Goal: Transaction & Acquisition: Purchase product/service

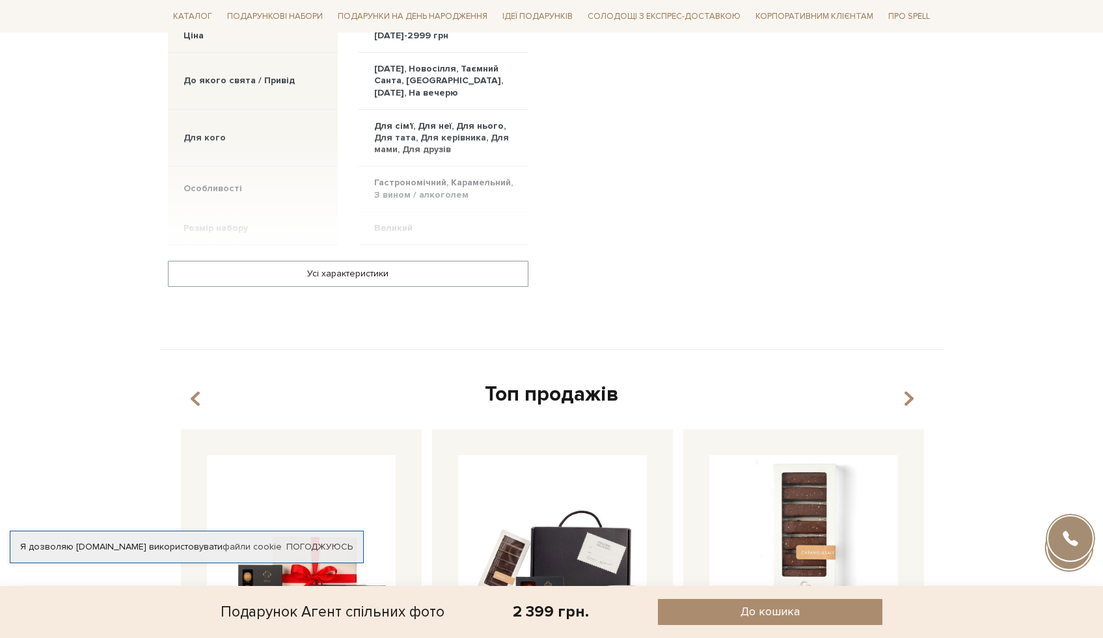
scroll to position [1415, 0]
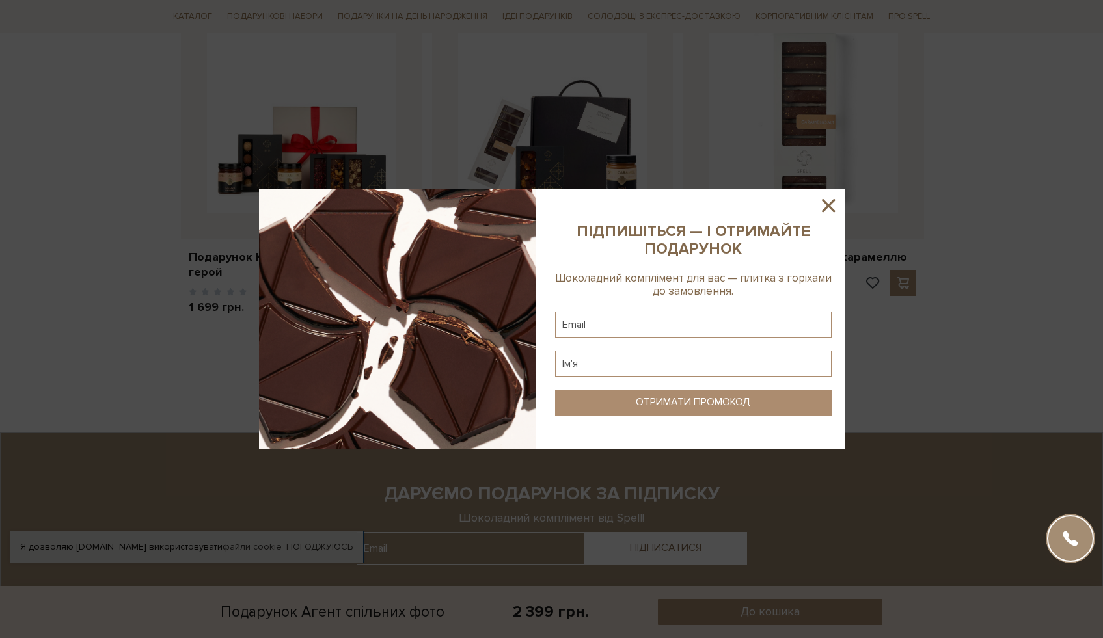
click at [829, 205] on icon at bounding box center [828, 205] width 13 height 13
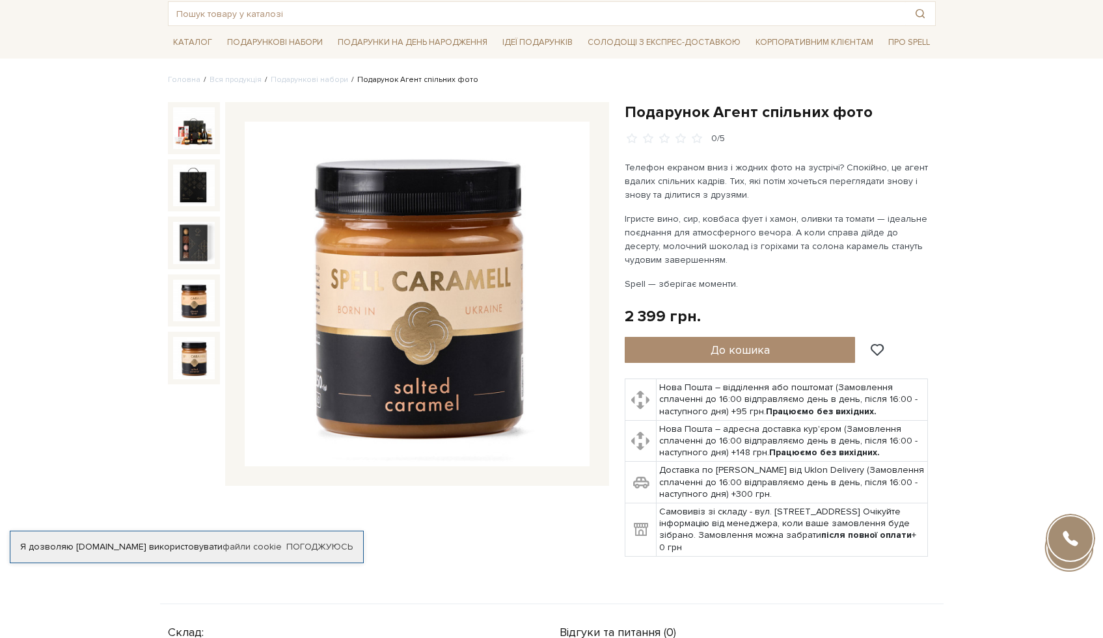
scroll to position [0, 0]
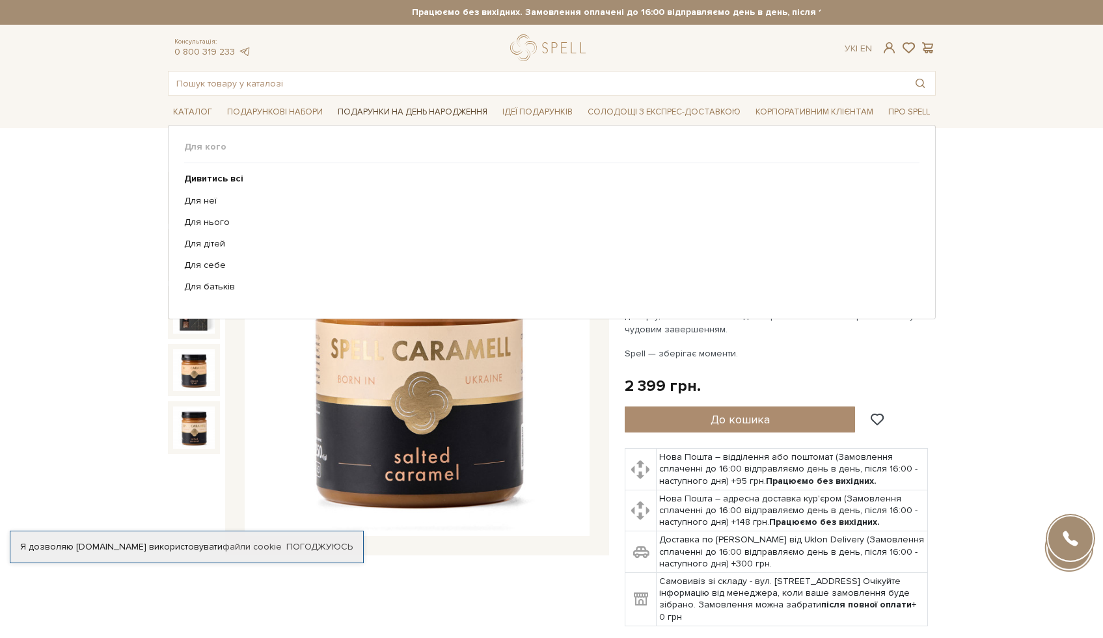
click at [413, 109] on span "Подарунки на День народження" at bounding box center [413, 112] width 160 height 20
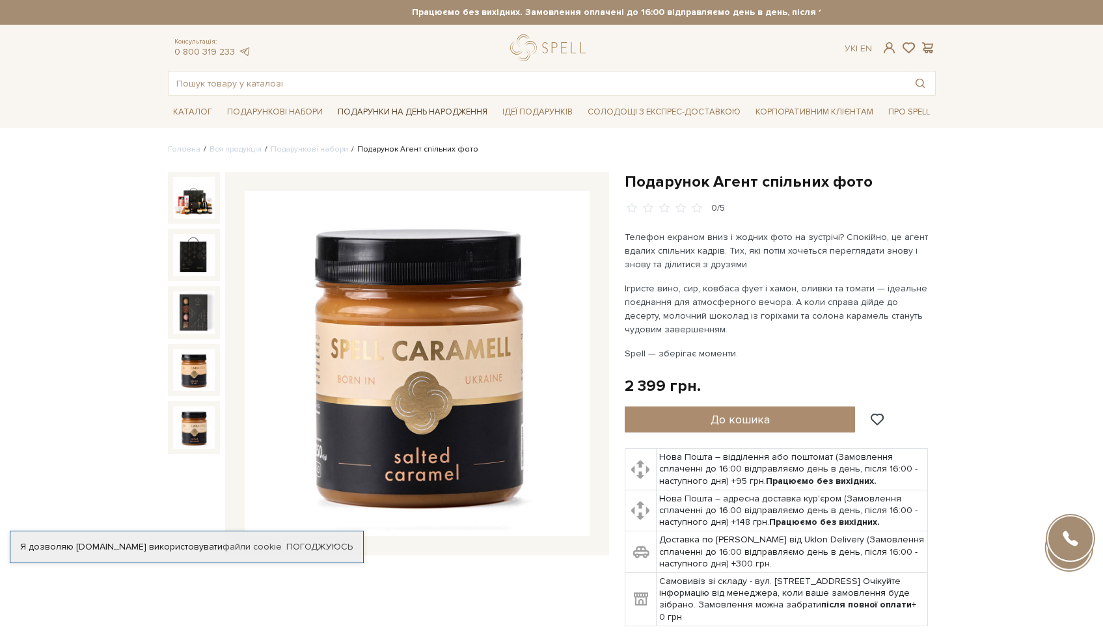
click at [413, 109] on span "Подарунки на День народження" at bounding box center [413, 112] width 160 height 20
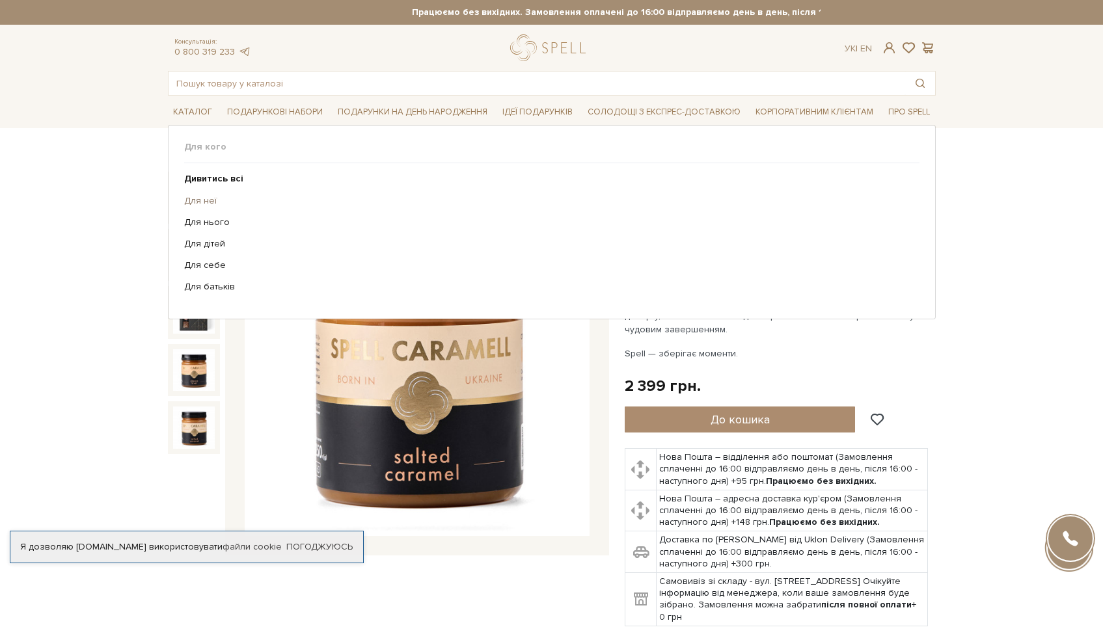
click at [207, 201] on link "Для неї" at bounding box center [547, 201] width 726 height 12
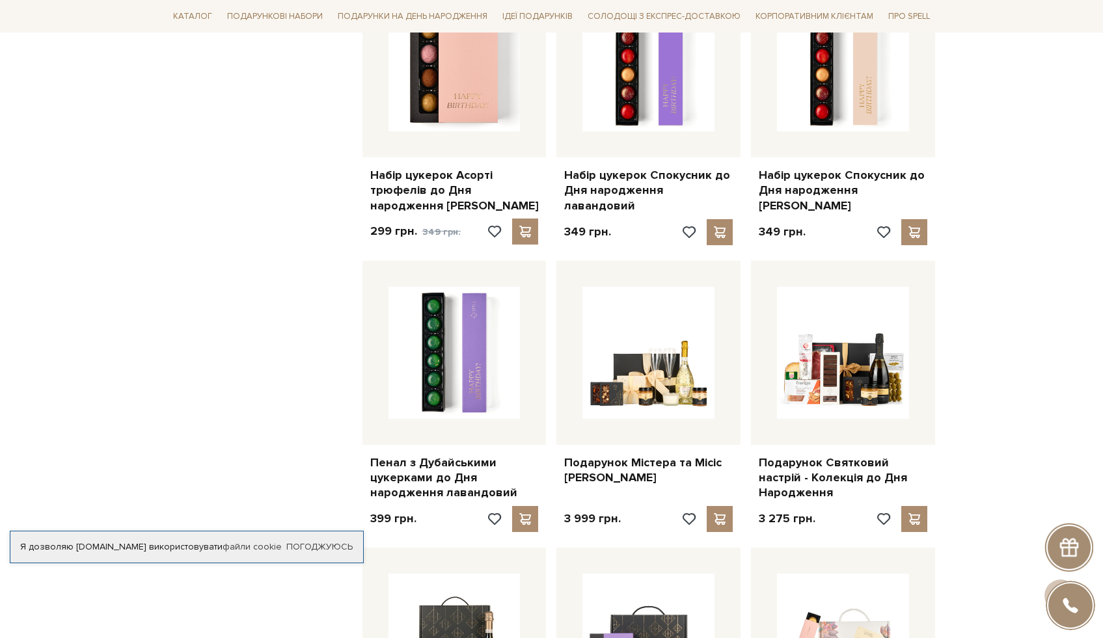
scroll to position [853, 0]
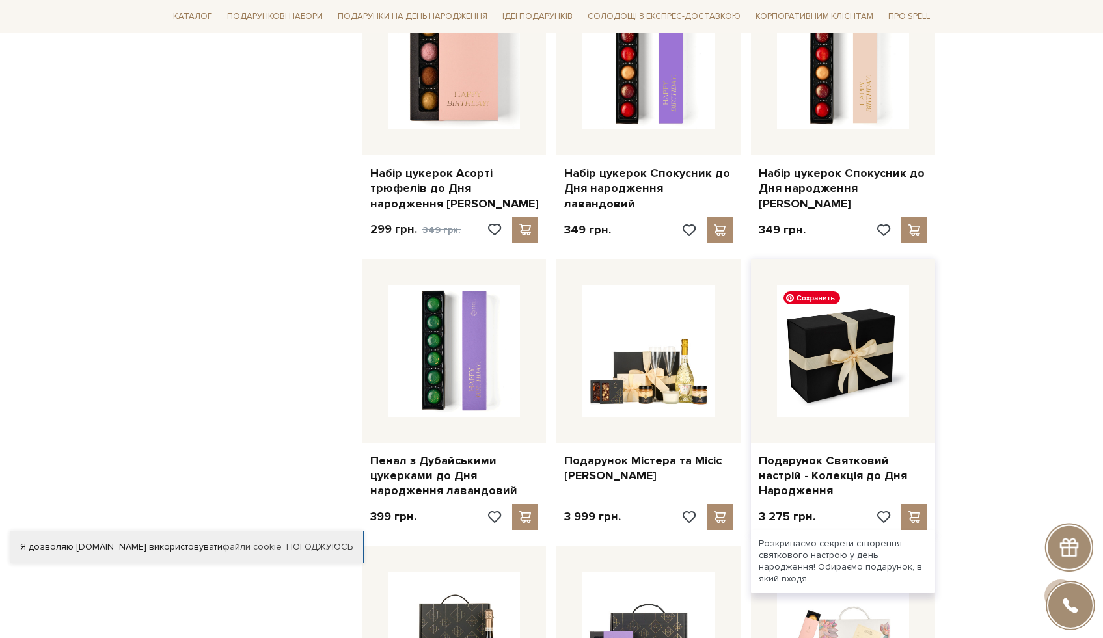
click at [836, 368] on img at bounding box center [843, 351] width 132 height 132
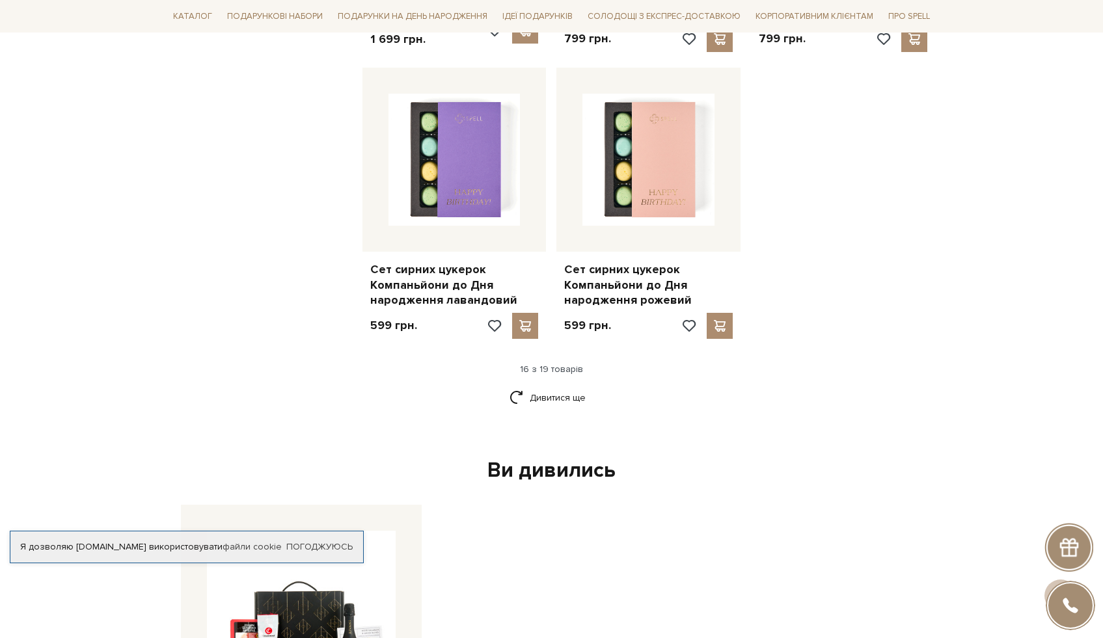
scroll to position [1616, 0]
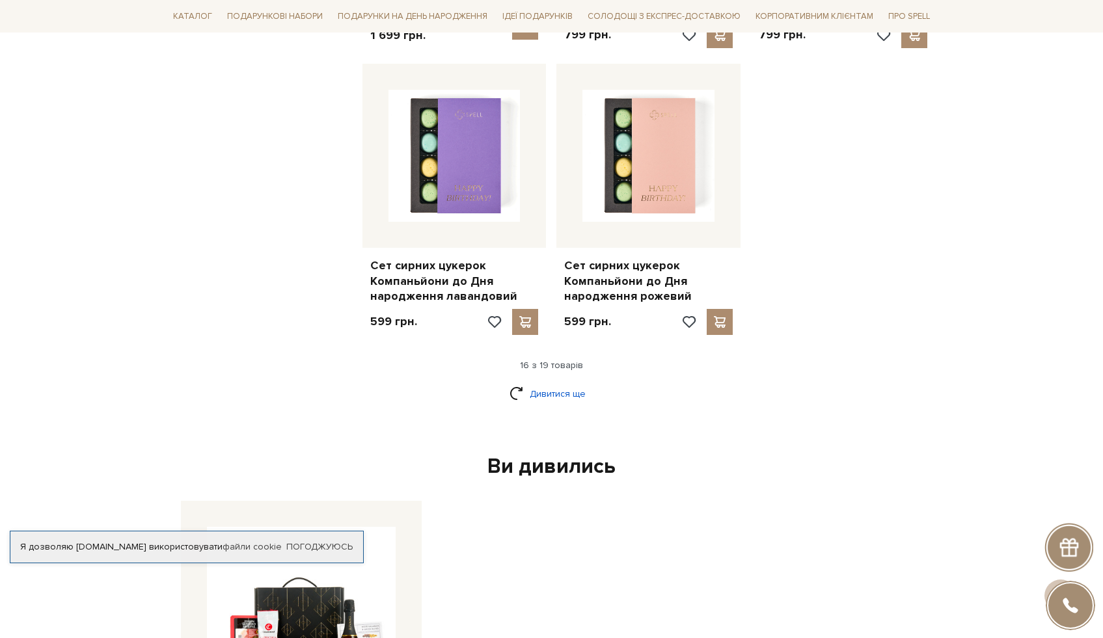
click at [564, 383] on link "Дивитися ще" at bounding box center [552, 394] width 85 height 23
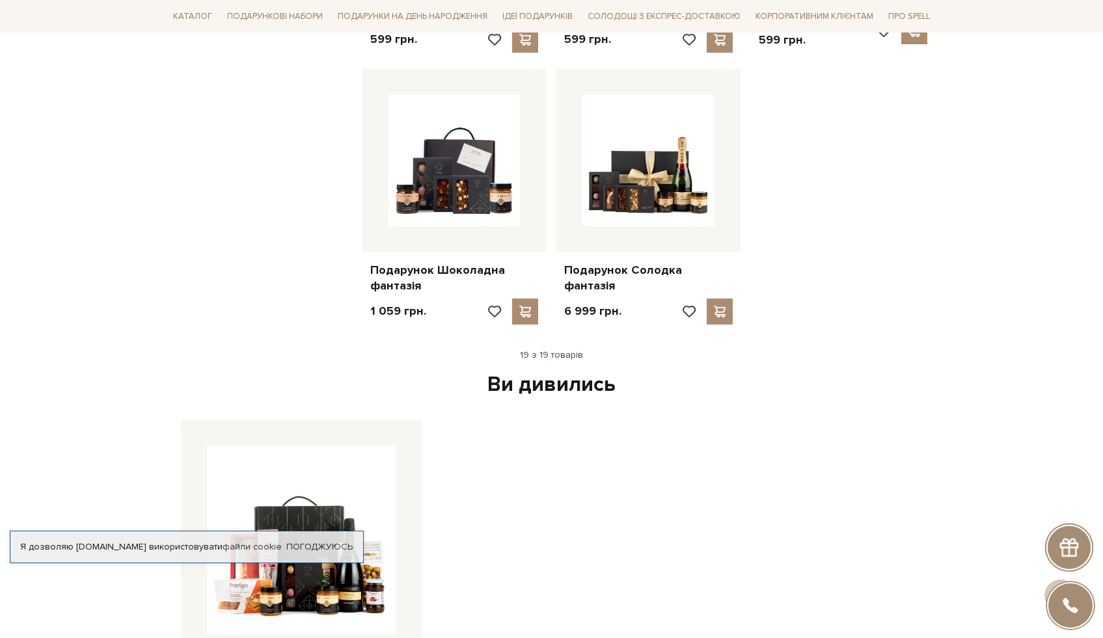
scroll to position [2164, 0]
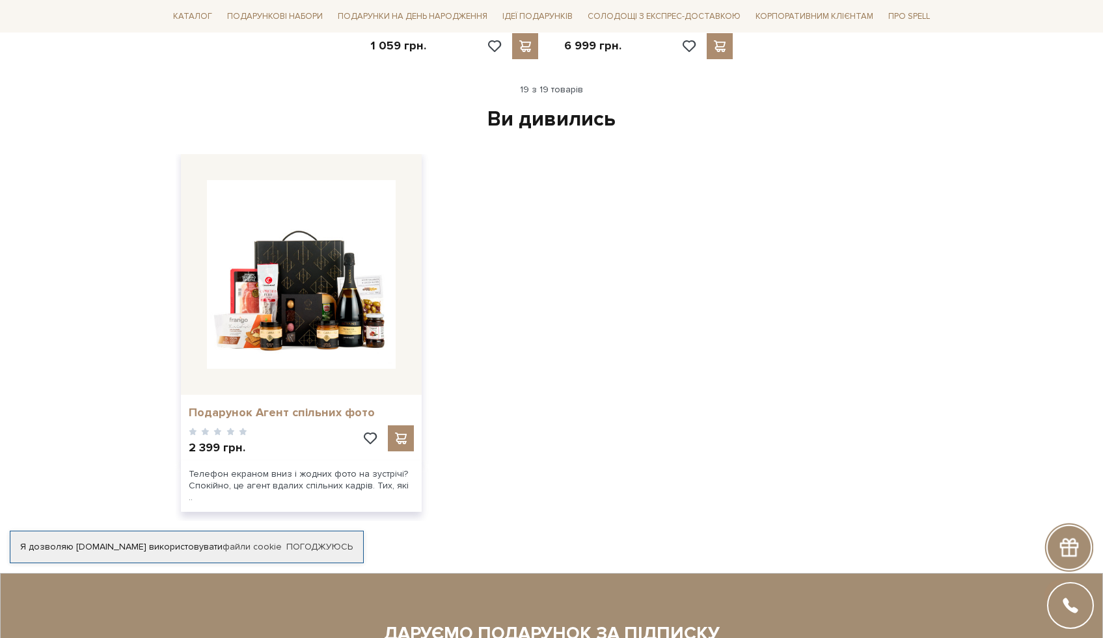
click at [242, 405] on link "Подарунок Агент спільних фото" at bounding box center [301, 412] width 225 height 15
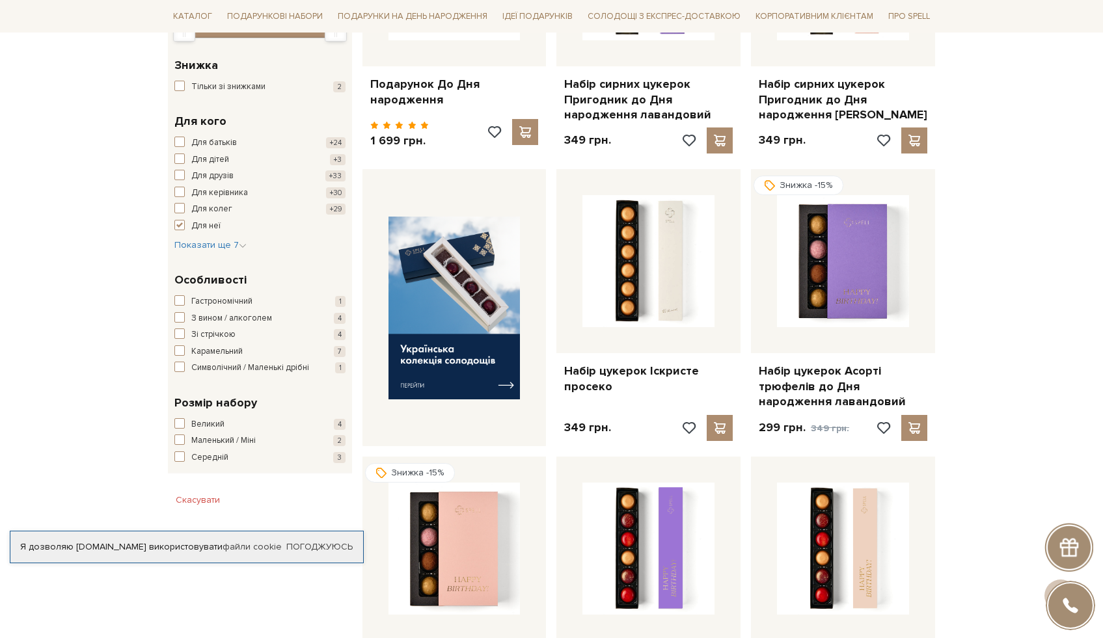
scroll to position [371, 0]
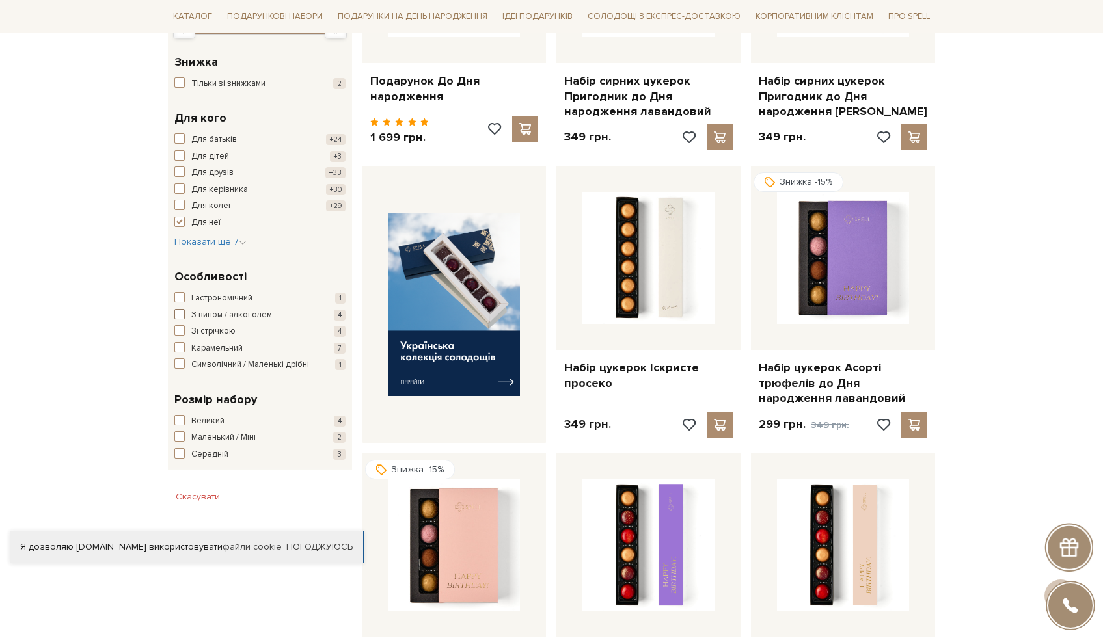
click at [185, 312] on button "З вином / алкоголем 4" at bounding box center [259, 315] width 171 height 13
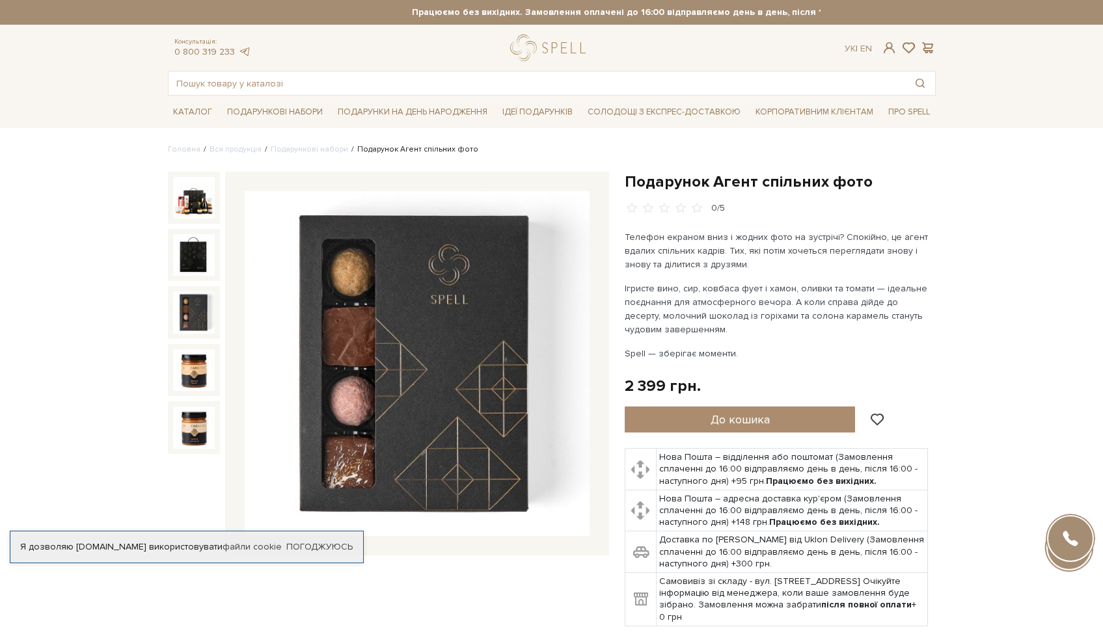
click at [202, 327] on img at bounding box center [194, 313] width 42 height 42
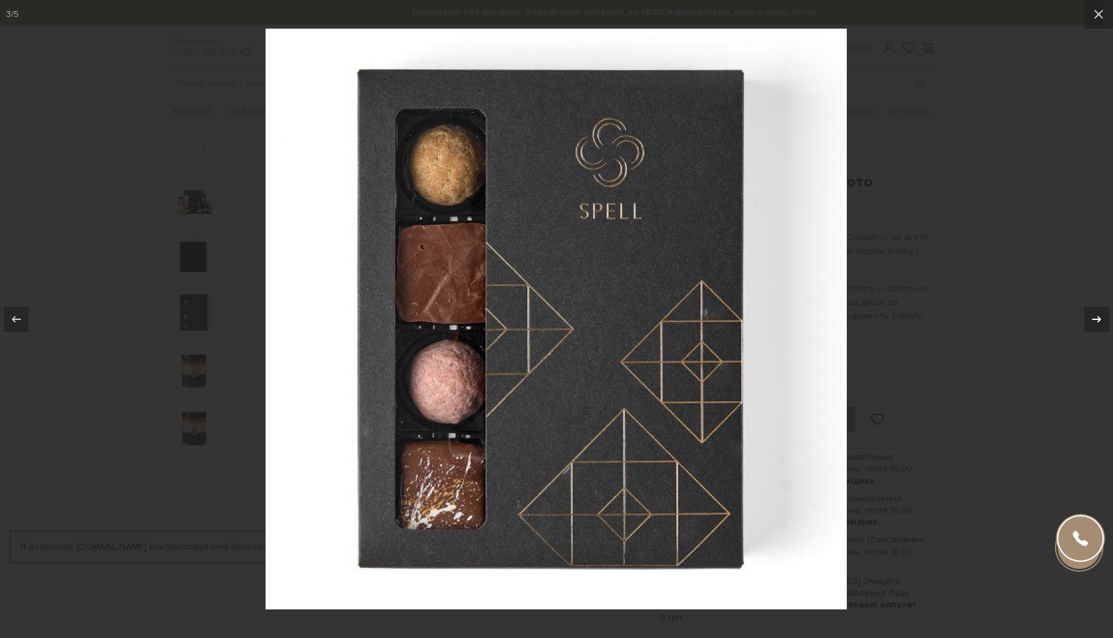
click at [1100, 332] on button at bounding box center [1090, 319] width 46 height 65
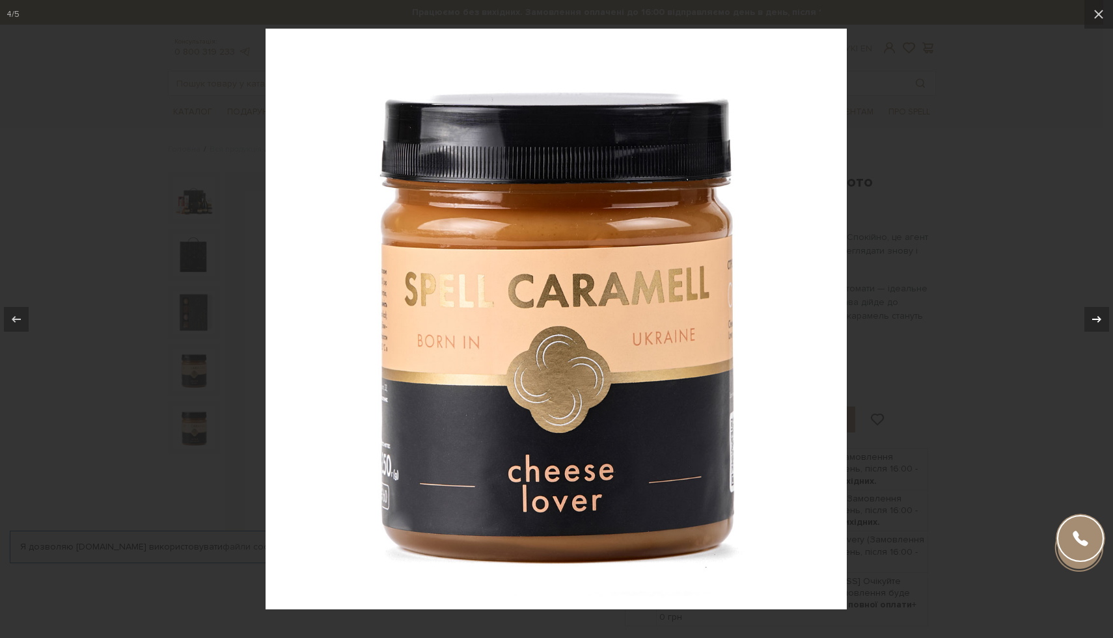
click at [1099, 328] on div at bounding box center [1096, 319] width 25 height 25
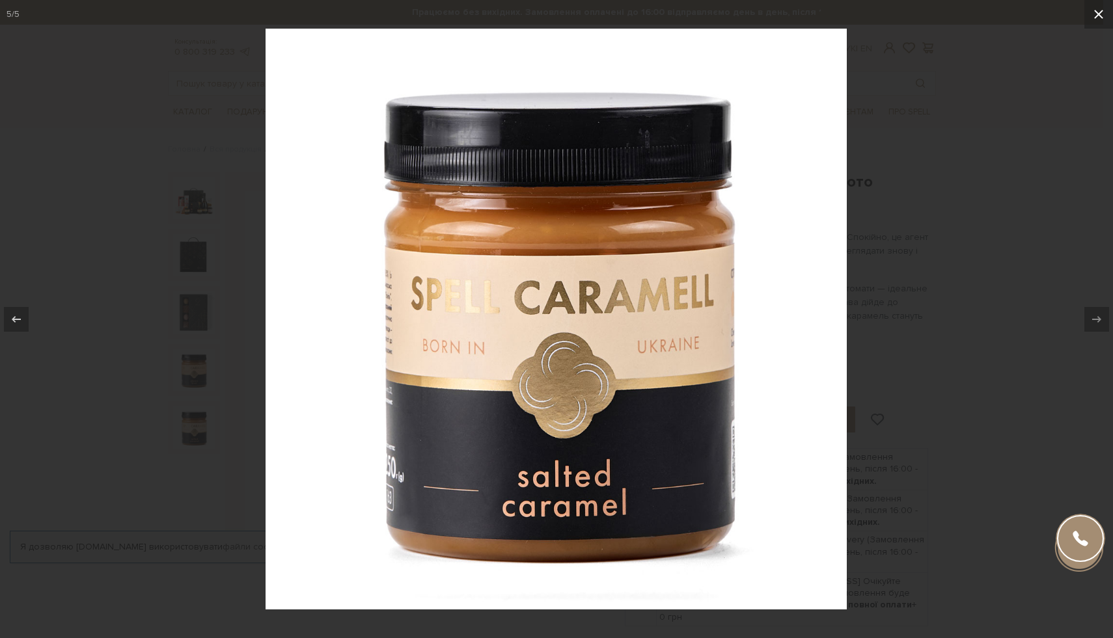
click at [1102, 20] on icon at bounding box center [1099, 15] width 16 height 16
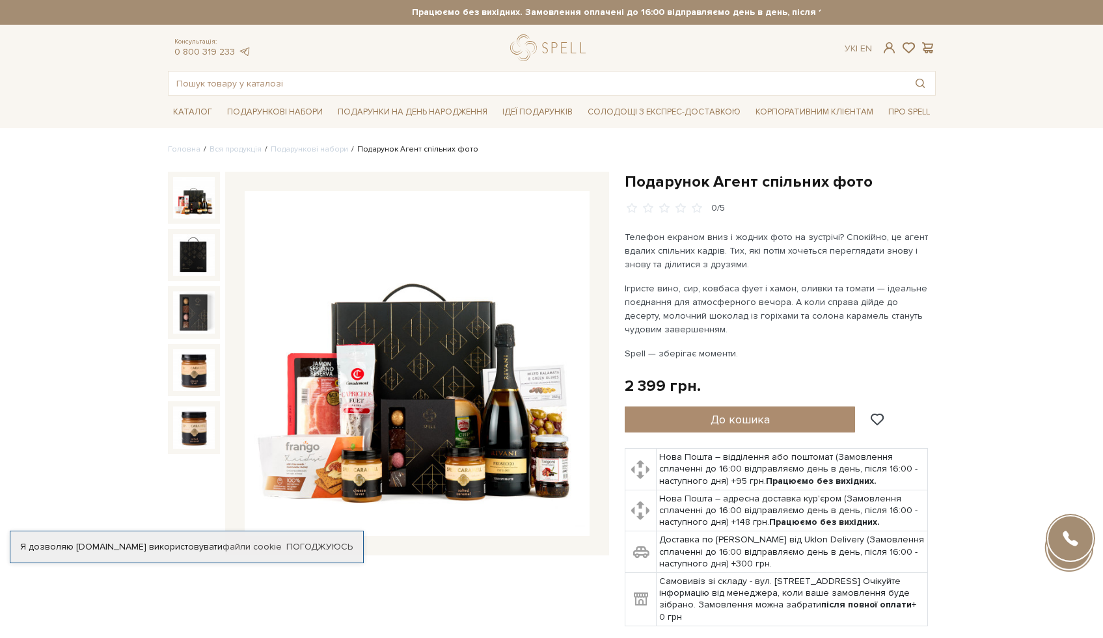
click at [187, 199] on img at bounding box center [194, 198] width 42 height 42
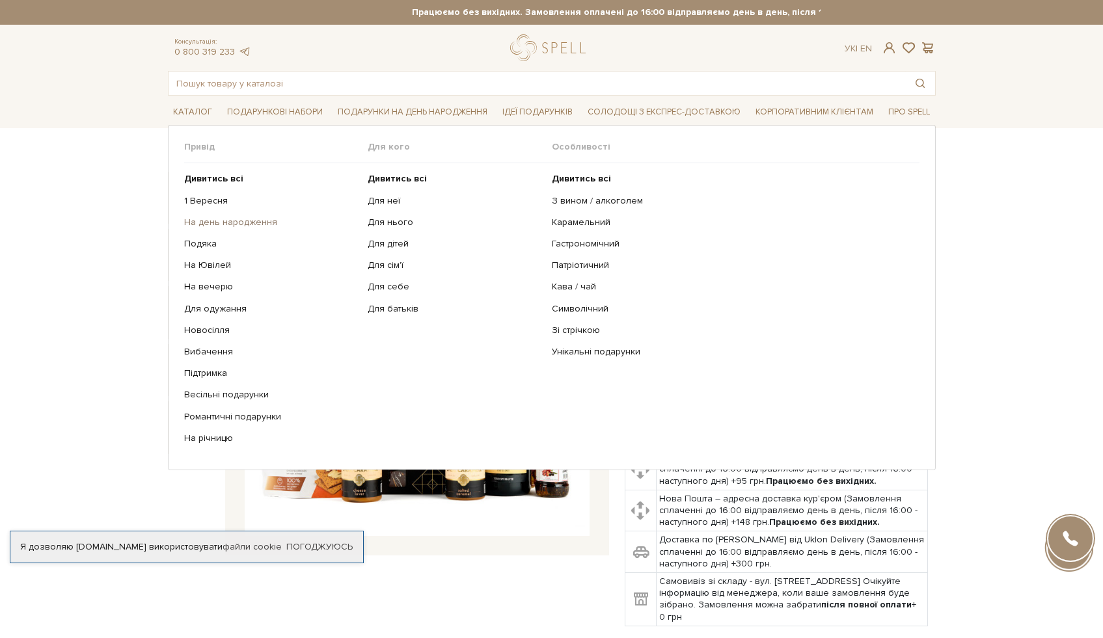
click at [208, 223] on link "На день народження" at bounding box center [271, 223] width 174 height 12
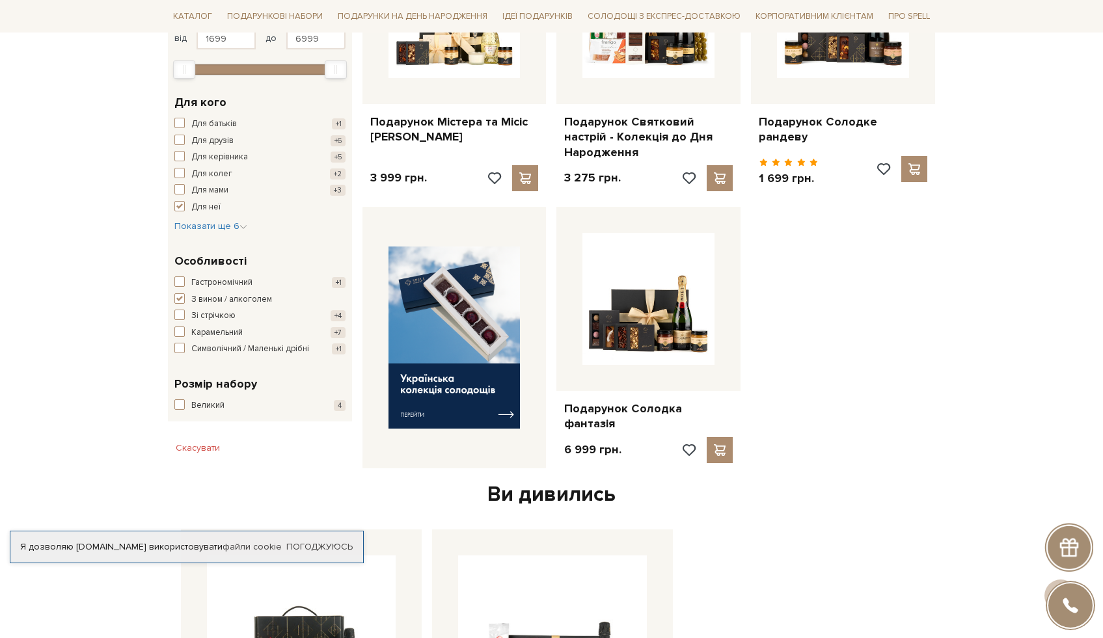
scroll to position [358, 0]
click at [177, 409] on span "button" at bounding box center [179, 404] width 10 height 10
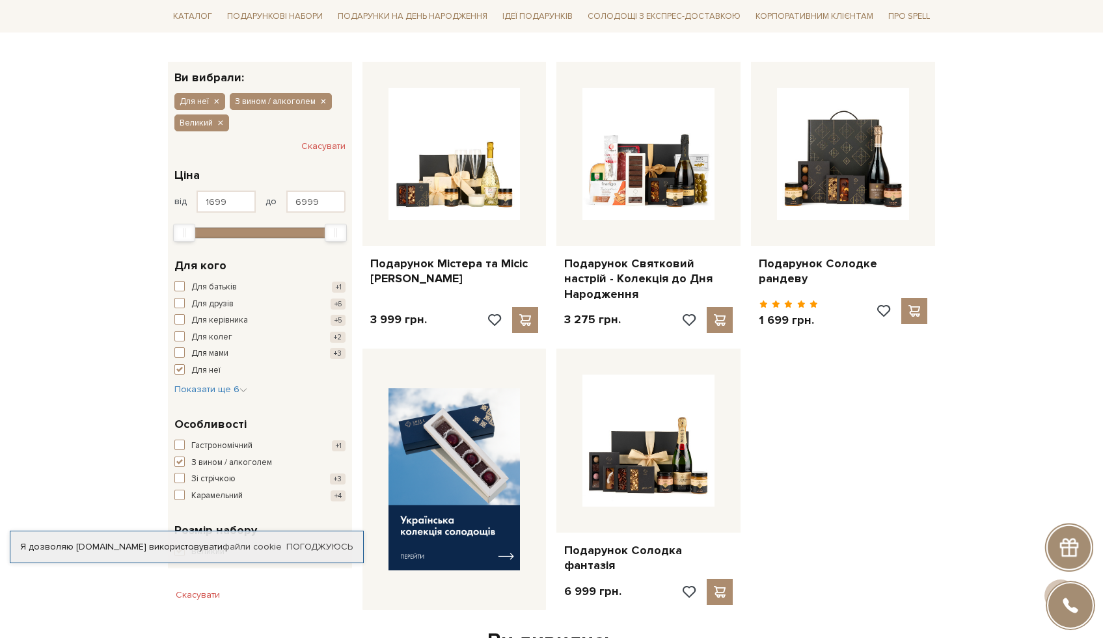
scroll to position [319, 0]
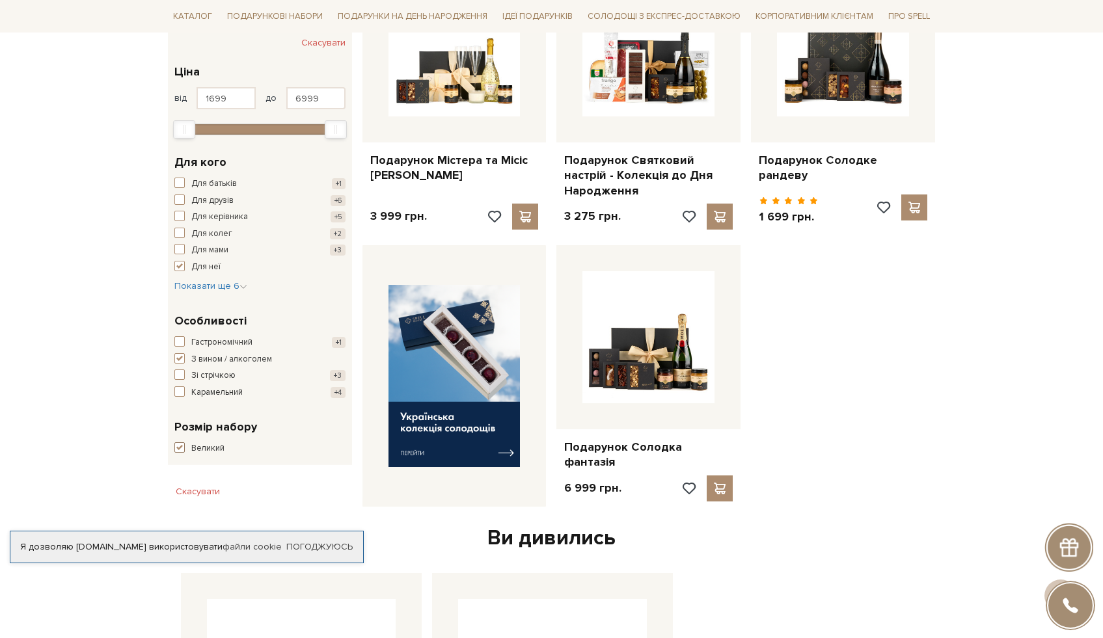
click at [176, 450] on span "button" at bounding box center [179, 448] width 10 height 10
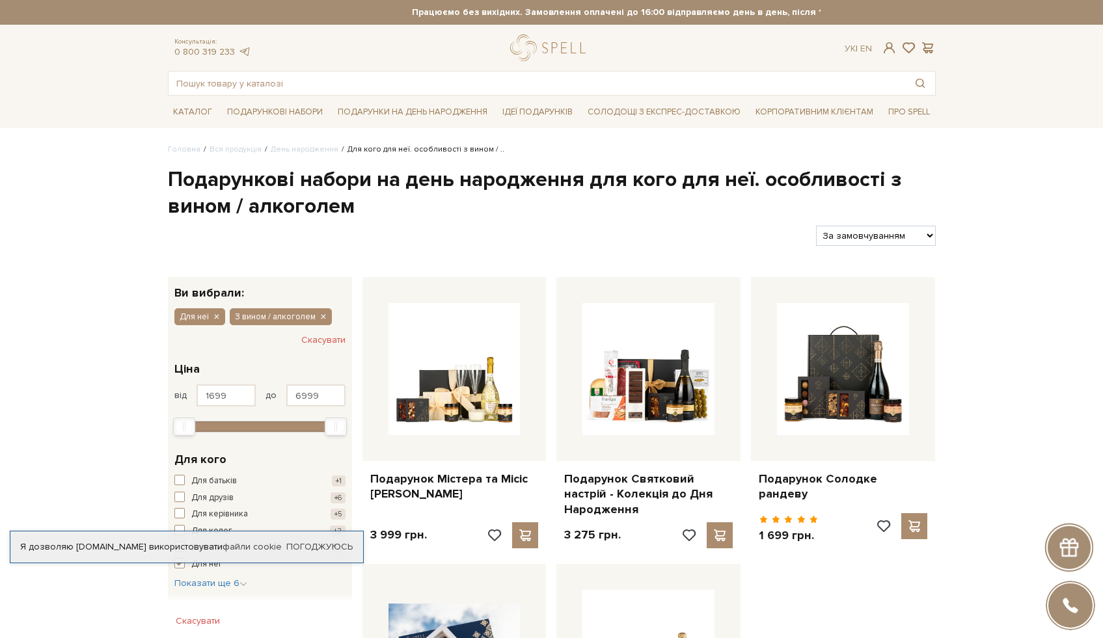
scroll to position [193, 0]
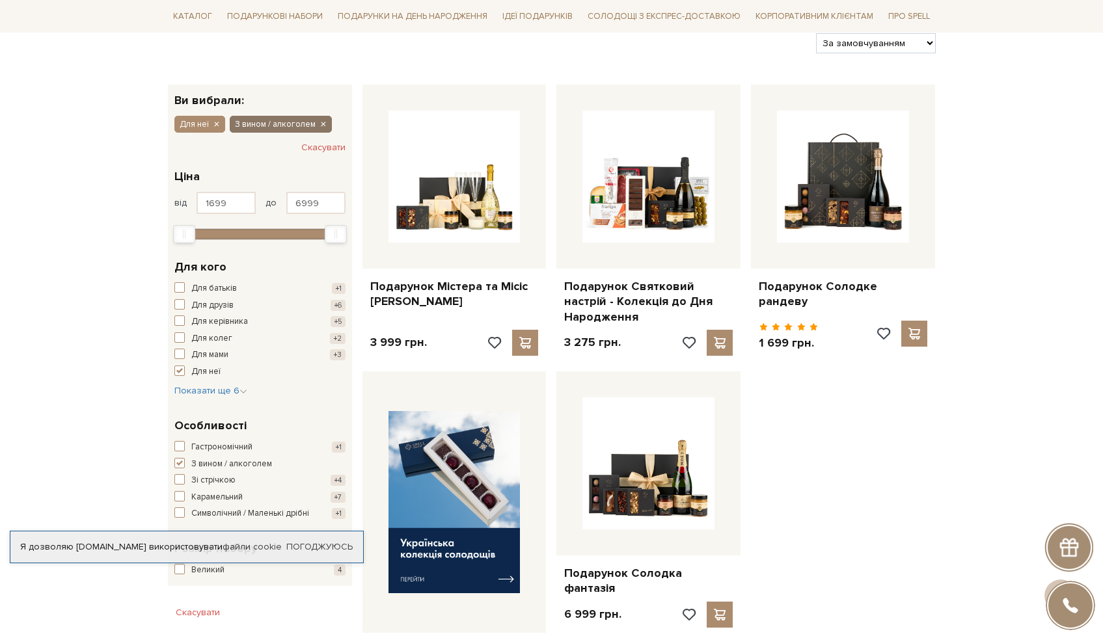
click at [320, 128] on icon "button" at bounding box center [323, 125] width 8 height 12
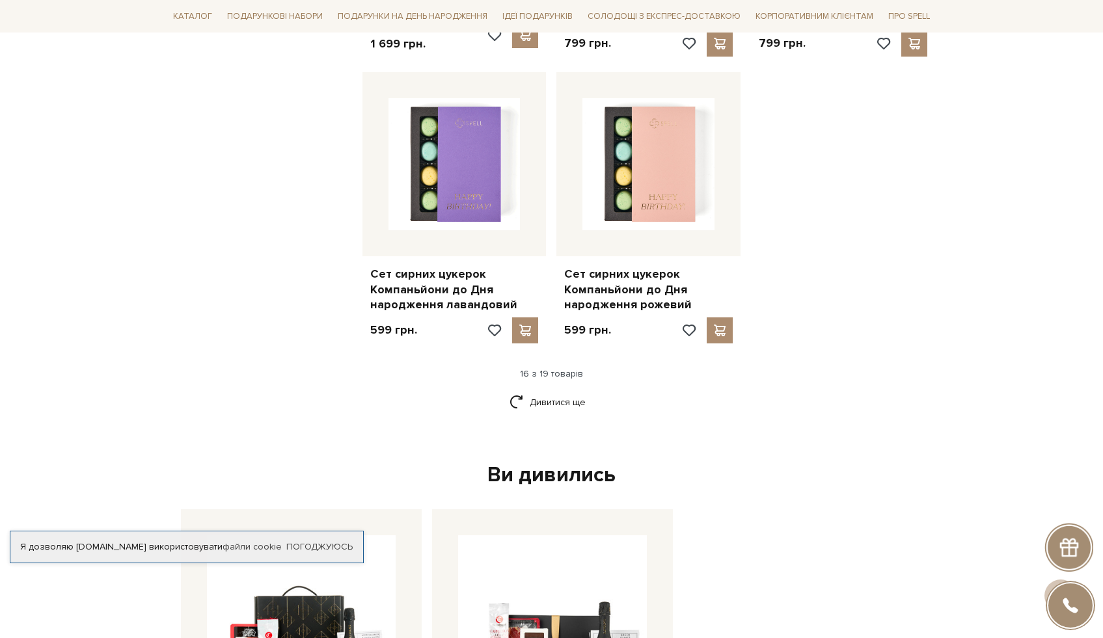
scroll to position [2047, 0]
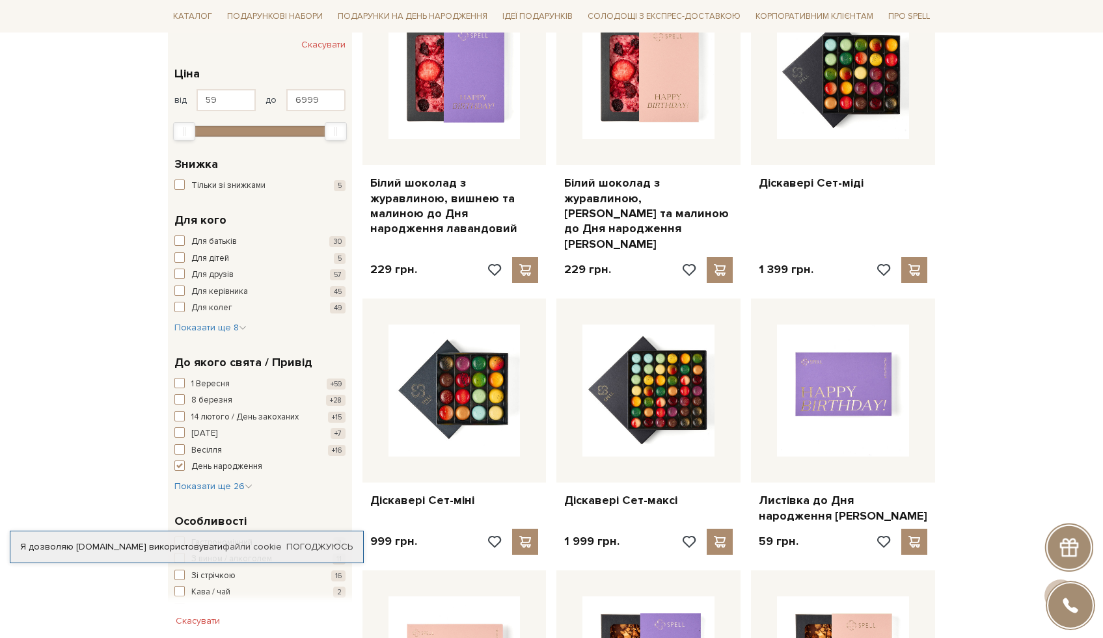
scroll to position [345, 0]
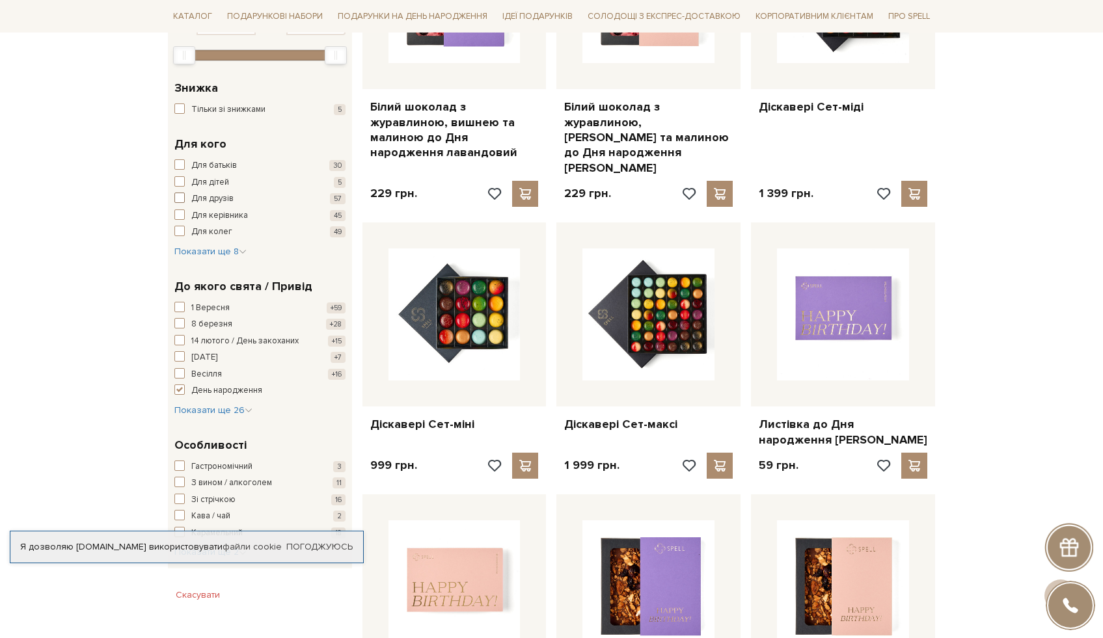
click at [178, 197] on span "button" at bounding box center [179, 198] width 10 height 10
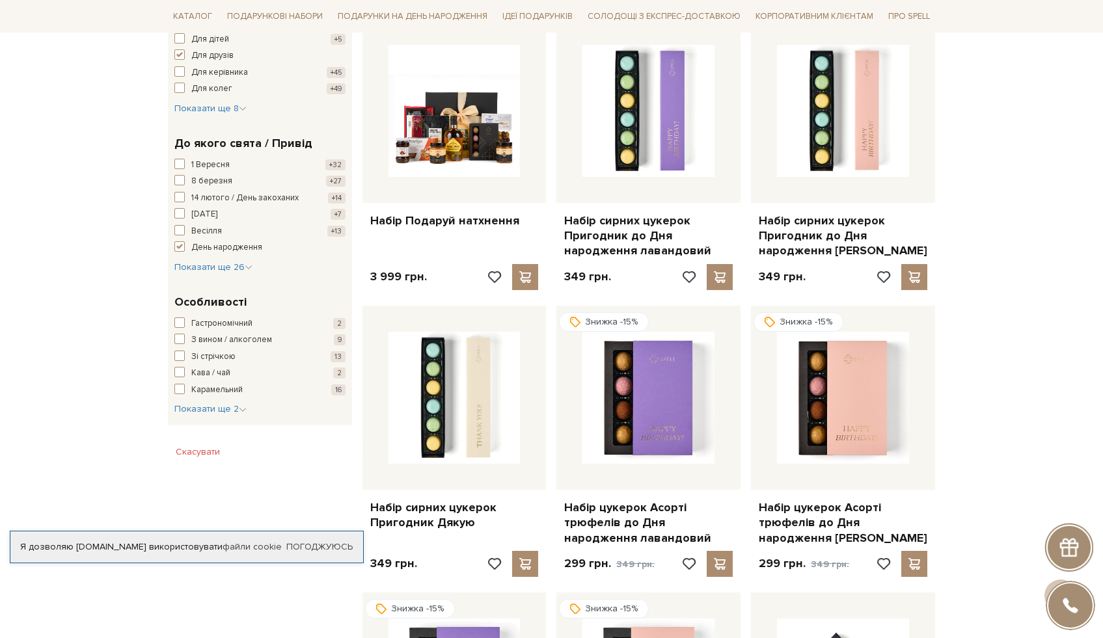
scroll to position [636, 0]
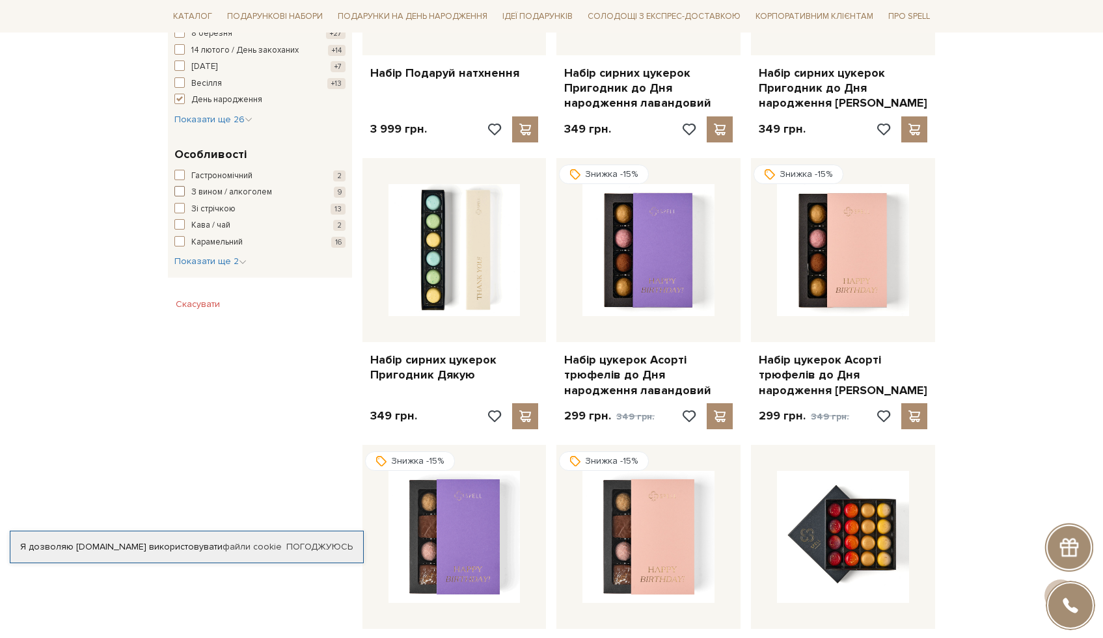
click at [180, 193] on span "button" at bounding box center [179, 191] width 10 height 10
